Goal: Task Accomplishment & Management: Manage account settings

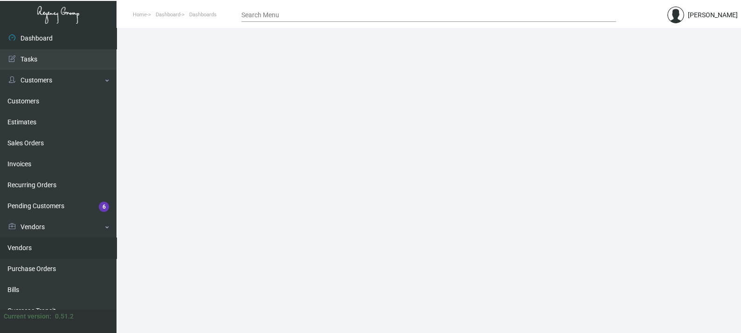
scroll to position [58, 0]
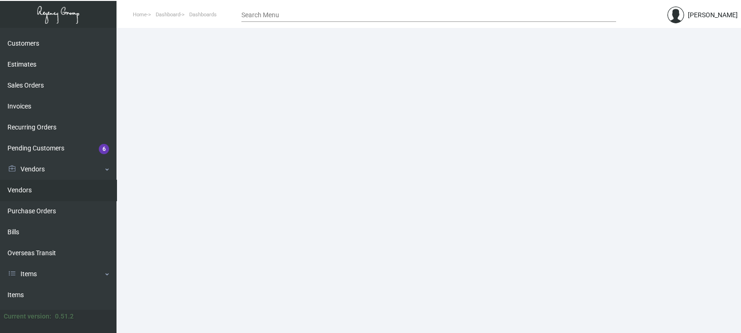
click at [41, 191] on link "Vendors" at bounding box center [58, 190] width 117 height 21
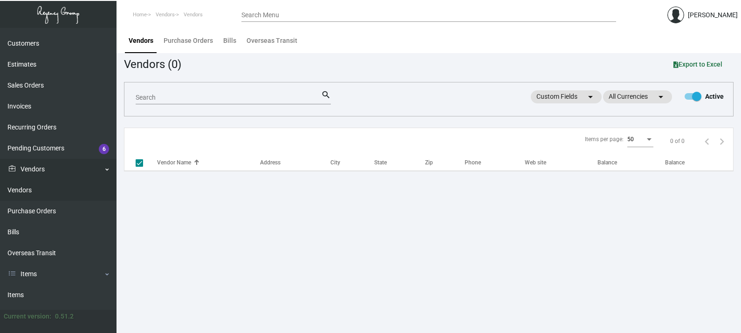
checkbox input "false"
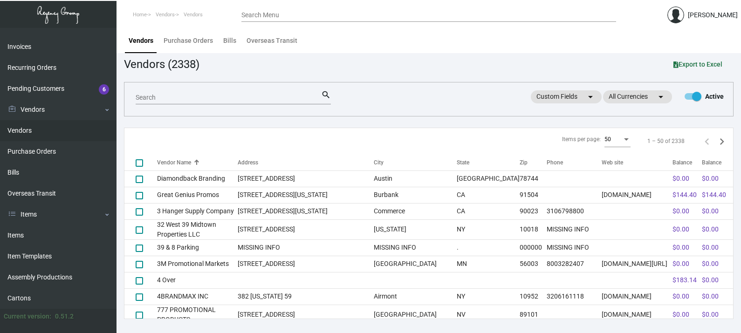
scroll to position [179, 0]
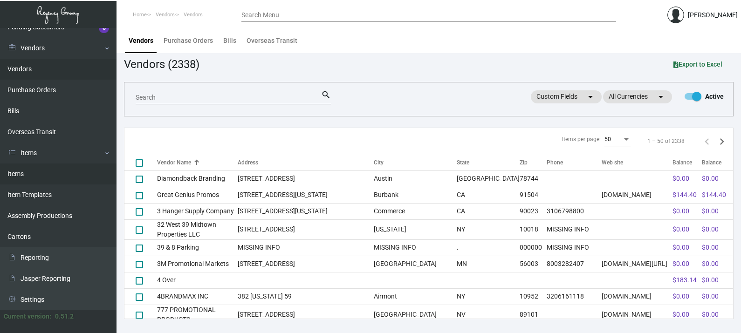
click at [36, 166] on link "Items" at bounding box center [58, 174] width 117 height 21
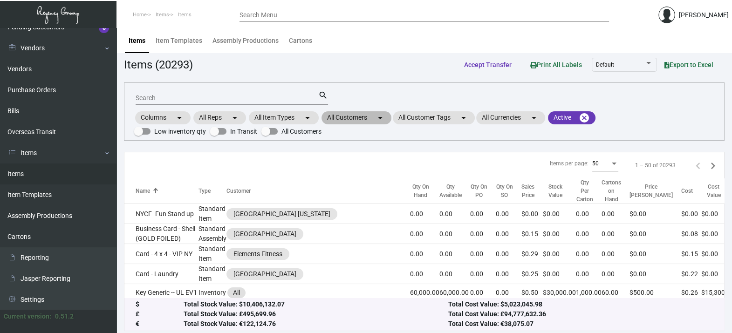
click at [371, 118] on mat-chip "All Customers arrow_drop_down" at bounding box center [357, 117] width 70 height 13
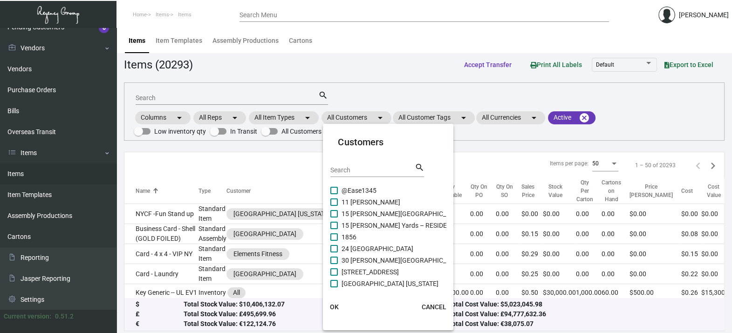
click at [364, 172] on input "Search" at bounding box center [373, 170] width 84 height 7
paste input "White Swan Inn"
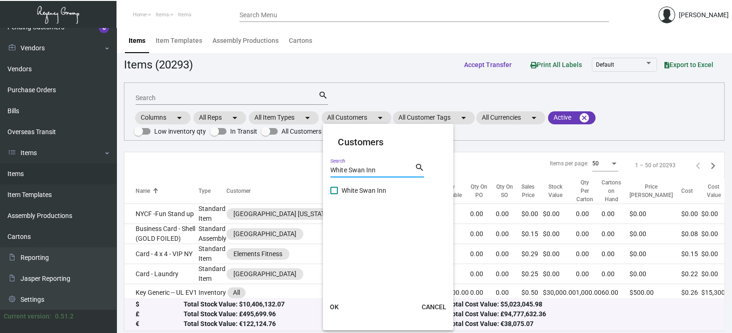
type input "White Swan Inn"
click at [338, 193] on span at bounding box center [334, 190] width 7 height 7
click at [334, 194] on input "White Swan Inn" at bounding box center [334, 194] width 0 height 0
checkbox input "true"
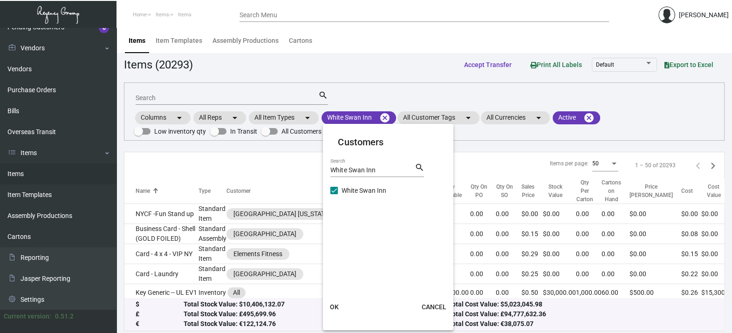
click at [335, 303] on span "OK" at bounding box center [334, 306] width 9 height 7
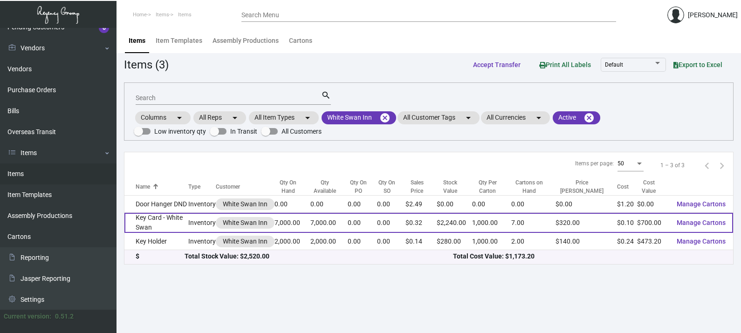
click at [194, 221] on td "Inventory" at bounding box center [202, 223] width 28 height 20
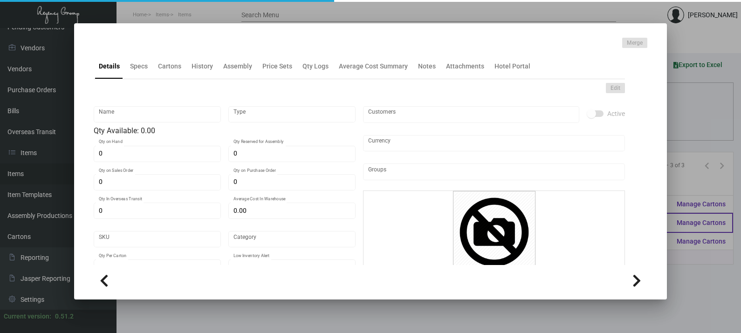
type input "Key Card - White Swan"
type input "Inventory"
type input "7,000"
type input "1,000"
type input "$ 0.10"
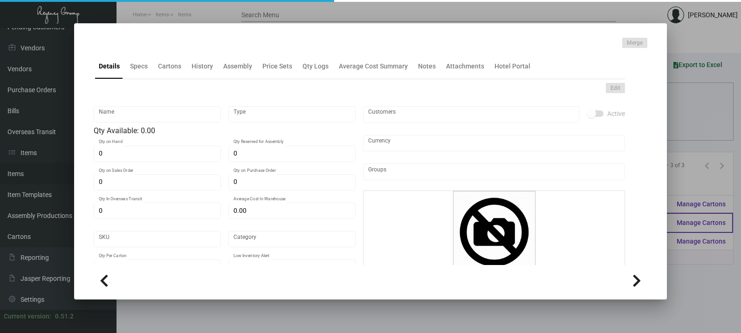
type input "Overseas"
type input "1,000"
type input "$ 0.10"
type input "$ 0.32"
checkbox input "true"
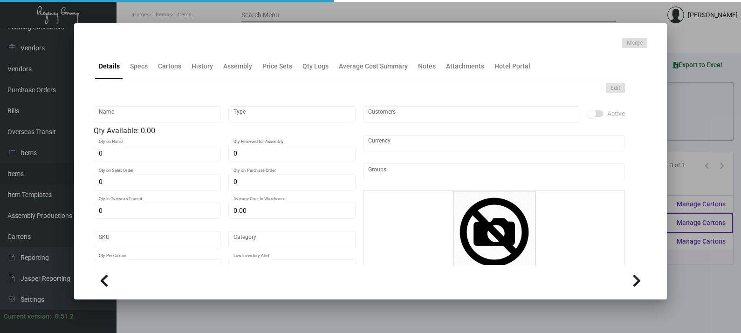
checkbox input "true"
type input "United States Dollar $"
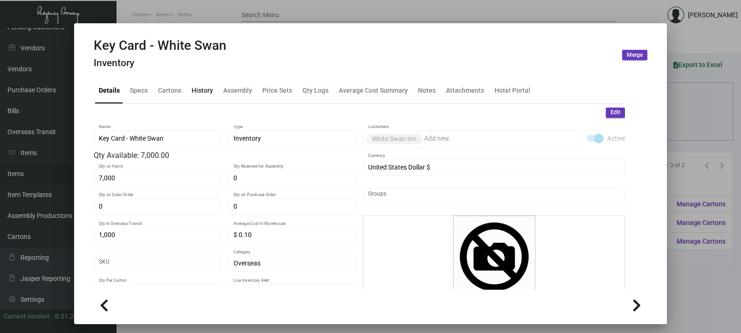
click at [205, 88] on div "History" at bounding box center [202, 91] width 21 height 10
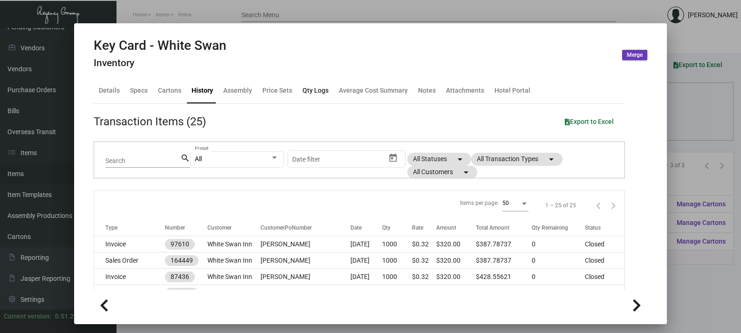
click at [315, 91] on div "Qty Logs" at bounding box center [316, 91] width 26 height 10
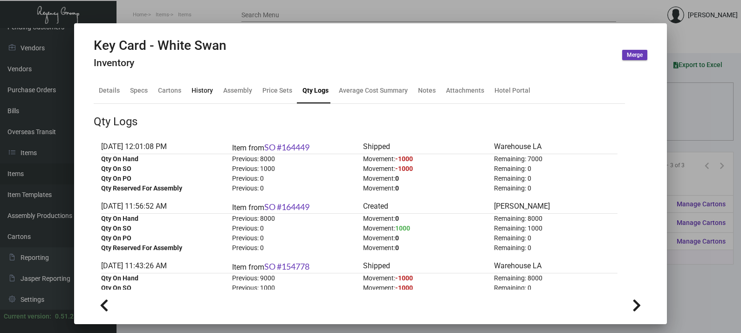
click at [205, 89] on div "History" at bounding box center [202, 91] width 21 height 10
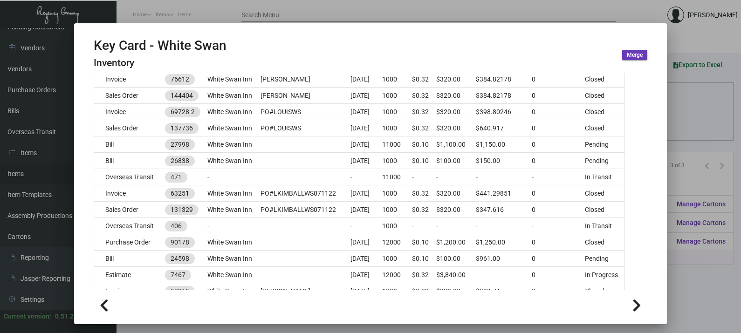
scroll to position [229, 0]
click at [263, 15] on div at bounding box center [370, 166] width 741 height 333
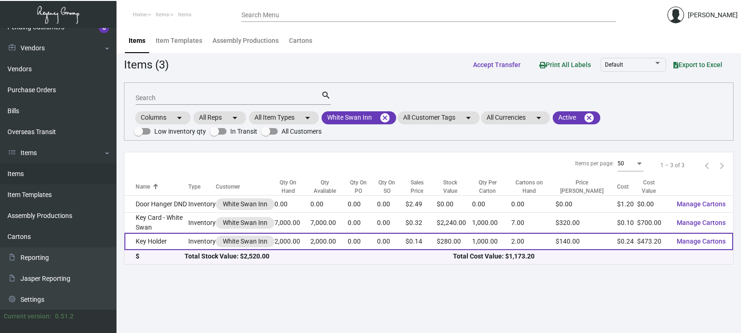
click at [182, 234] on td "Key Holder" at bounding box center [156, 241] width 64 height 17
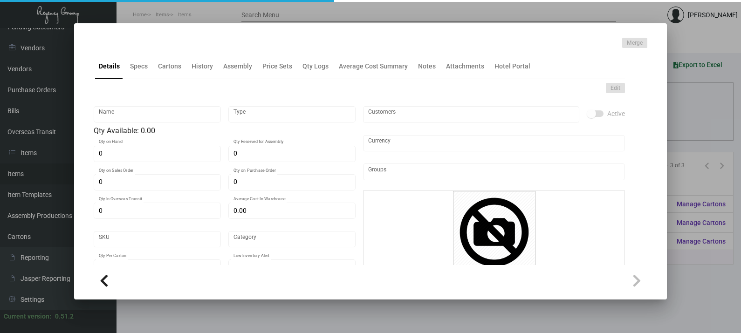
type input "Key Holder"
type input "Inventory"
type input "2,000"
type input "$ 0.21768"
type input "WS-Key Holder-38"
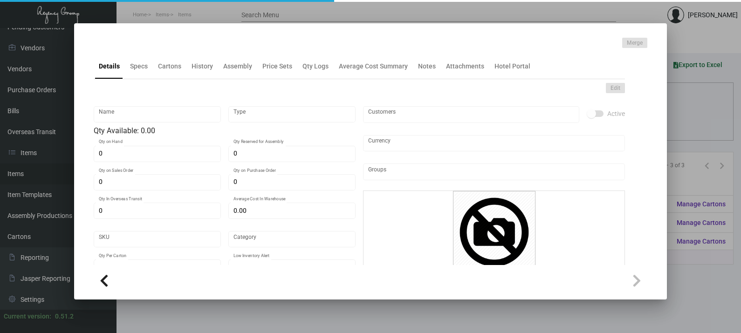
type input "Standard"
type input "1,000"
type input "$ 0.2366"
type input "$ 0.14"
checkbox input "true"
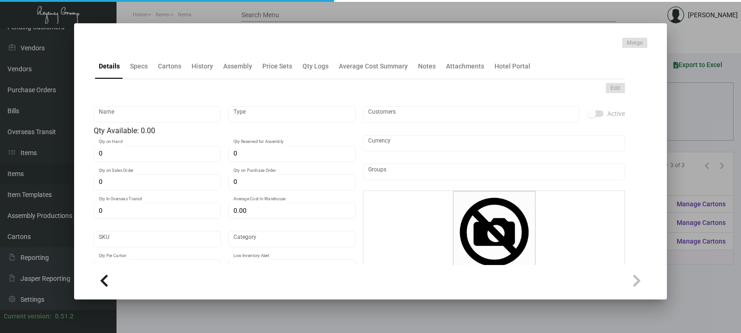
checkbox input "true"
type input "United States Dollar $"
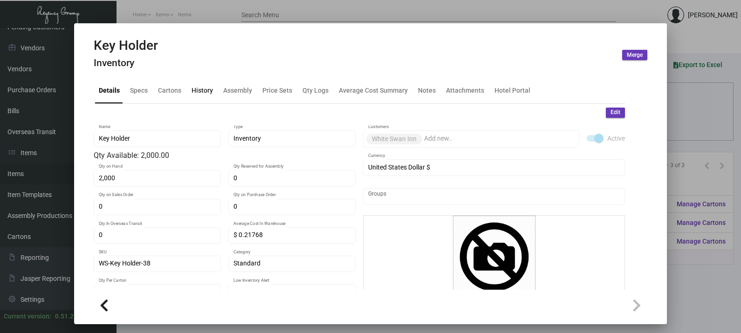
click at [199, 92] on div "History" at bounding box center [202, 91] width 21 height 10
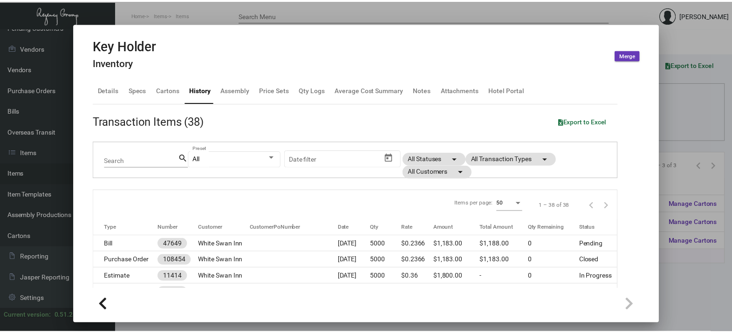
scroll to position [58, 0]
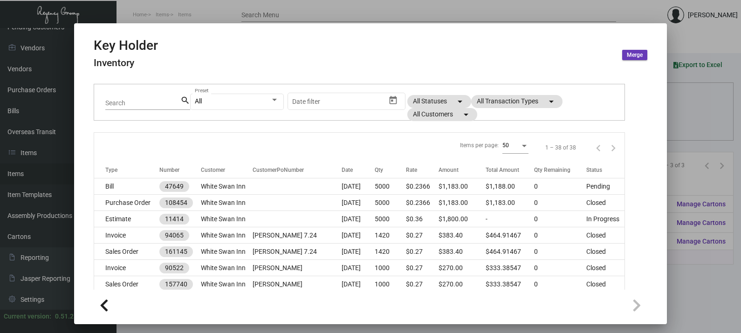
click at [407, 9] on div at bounding box center [370, 166] width 741 height 333
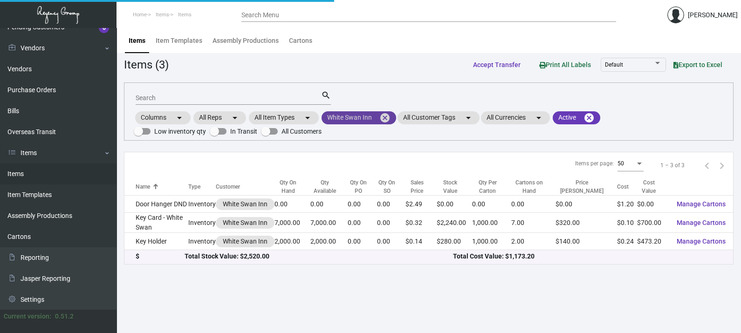
click at [386, 117] on mat-icon "cancel" at bounding box center [384, 117] width 11 height 11
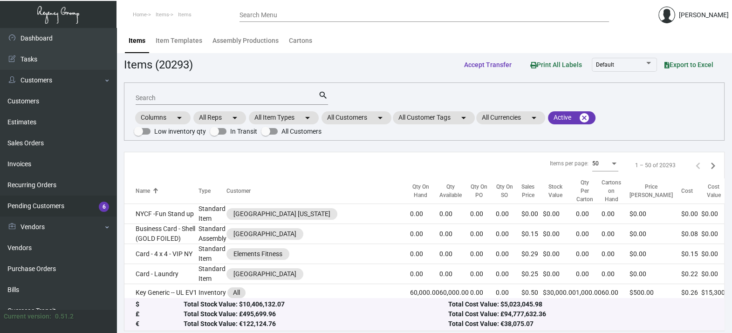
click at [65, 207] on link "Pending Customers 6" at bounding box center [58, 206] width 117 height 21
